Goal: Transaction & Acquisition: Purchase product/service

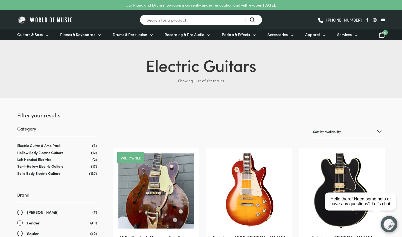
select select "price"
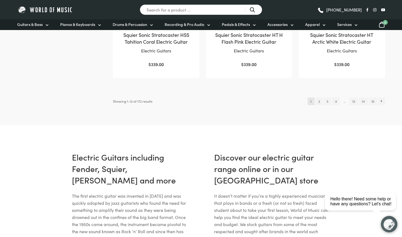
scroll to position [598, 0]
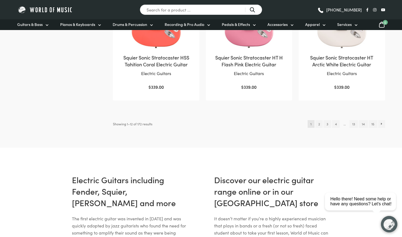
click at [317, 120] on link "2" at bounding box center [318, 124] width 7 height 8
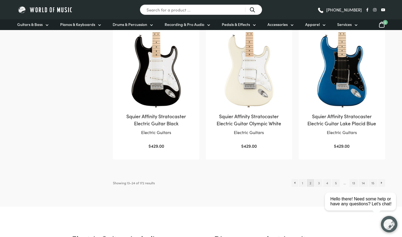
scroll to position [564, 0]
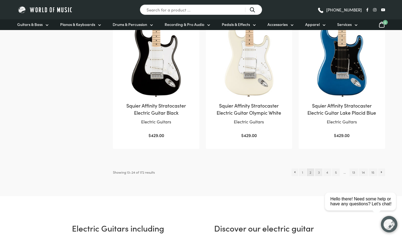
click at [316, 169] on link "3" at bounding box center [318, 173] width 7 height 8
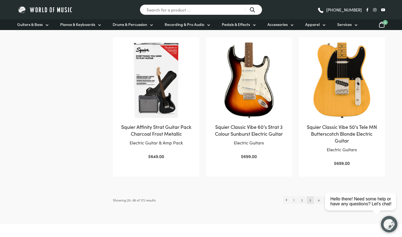
scroll to position [548, 0]
